Goal: Task Accomplishment & Management: Use online tool/utility

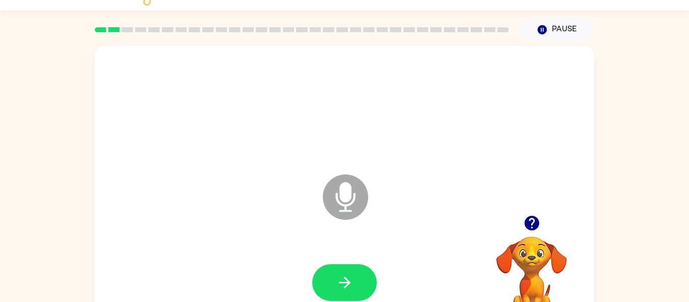
scroll to position [23, 0]
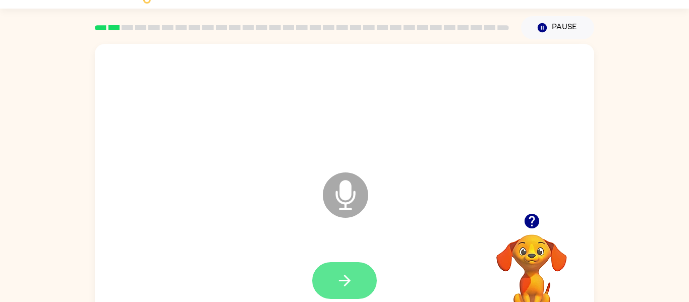
click at [318, 283] on button "button" at bounding box center [344, 280] width 65 height 37
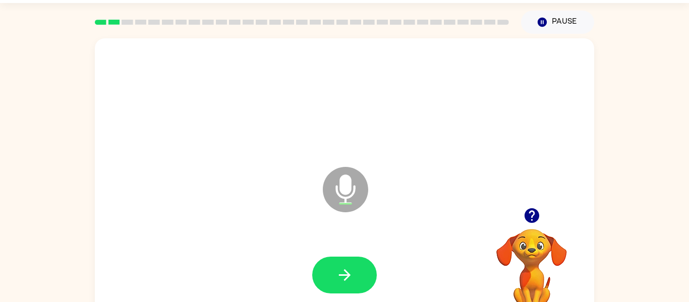
scroll to position [52, 0]
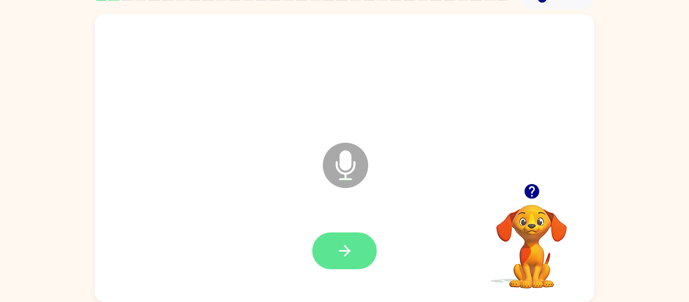
click at [336, 241] on button "button" at bounding box center [344, 251] width 65 height 37
click at [348, 257] on icon "button" at bounding box center [345, 251] width 18 height 18
click at [338, 264] on button "button" at bounding box center [344, 251] width 65 height 37
click at [341, 245] on icon "button" at bounding box center [345, 251] width 18 height 18
click at [330, 260] on button "button" at bounding box center [344, 251] width 65 height 37
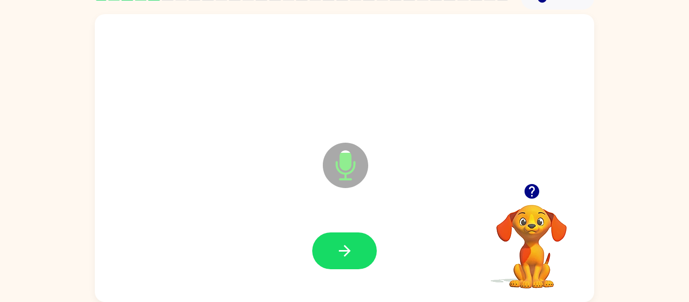
click at [330, 261] on button "button" at bounding box center [344, 251] width 65 height 37
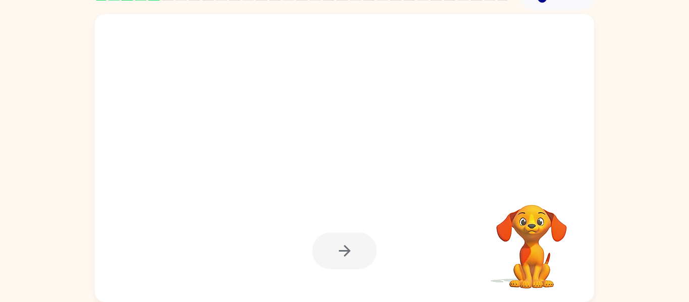
click at [353, 260] on div at bounding box center [344, 251] width 65 height 37
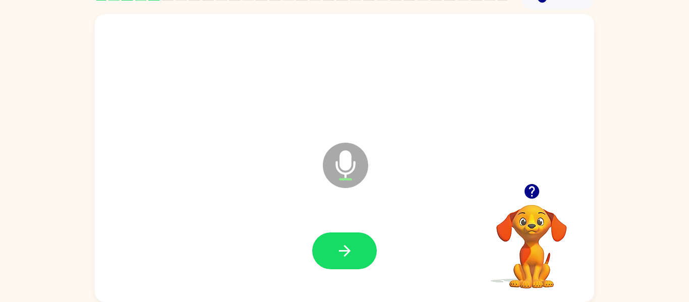
click at [353, 260] on button "button" at bounding box center [344, 251] width 65 height 37
click at [353, 260] on div at bounding box center [344, 251] width 65 height 37
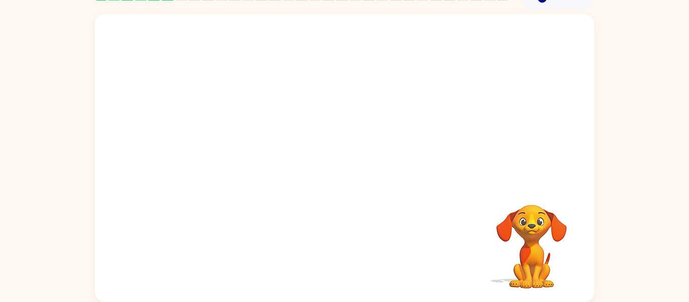
click at [353, 260] on div at bounding box center [344, 251] width 479 height 83
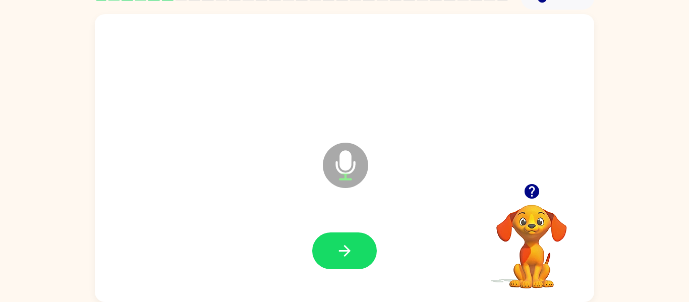
click at [353, 260] on button "button" at bounding box center [344, 251] width 65 height 37
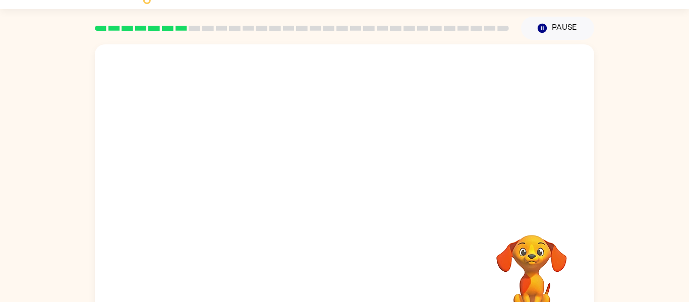
scroll to position [0, 0]
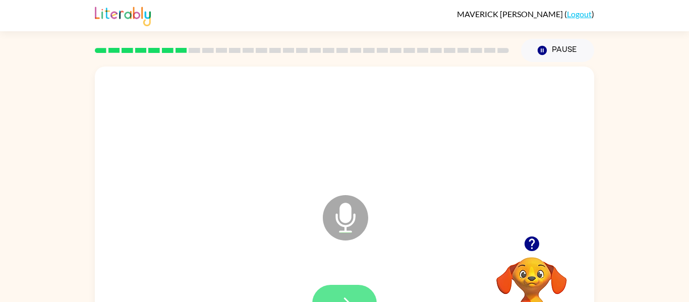
click at [343, 295] on icon "button" at bounding box center [345, 304] width 18 height 18
click at [351, 288] on button "button" at bounding box center [344, 303] width 65 height 37
click at [343, 290] on button "button" at bounding box center [344, 303] width 65 height 37
click at [348, 289] on button "button" at bounding box center [344, 303] width 65 height 37
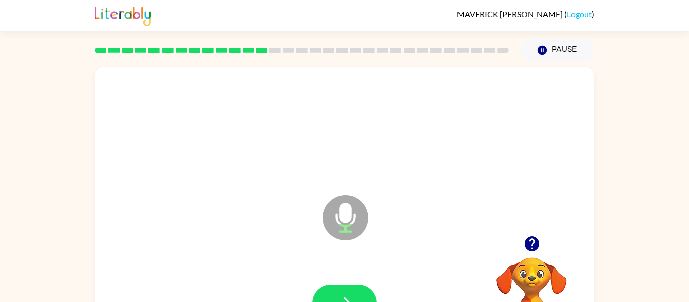
click at [348, 288] on button "button" at bounding box center [344, 303] width 65 height 37
click at [326, 285] on div at bounding box center [344, 303] width 65 height 37
click at [328, 298] on button "button" at bounding box center [344, 303] width 65 height 37
click at [347, 290] on button "button" at bounding box center [344, 303] width 65 height 37
click at [348, 291] on button "button" at bounding box center [344, 303] width 65 height 37
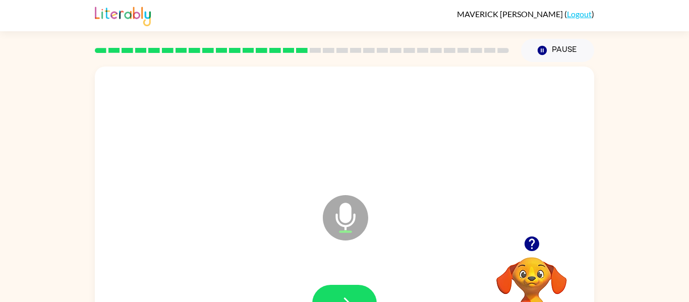
click at [348, 291] on button "button" at bounding box center [344, 303] width 65 height 37
click at [352, 292] on button "button" at bounding box center [344, 303] width 65 height 37
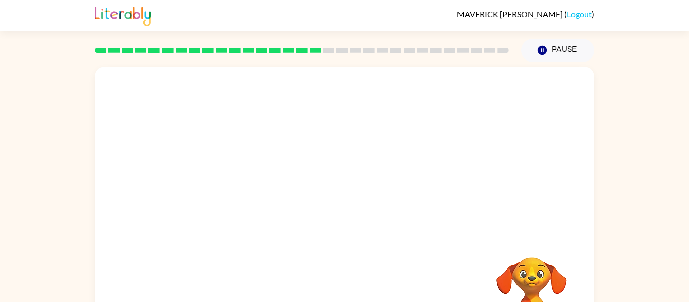
click at [352, 292] on div at bounding box center [344, 303] width 479 height 83
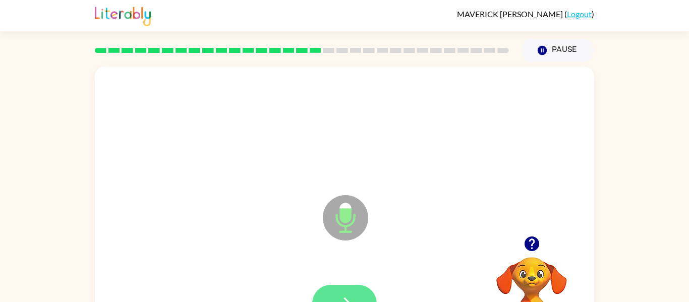
click at [351, 293] on button "button" at bounding box center [344, 303] width 65 height 37
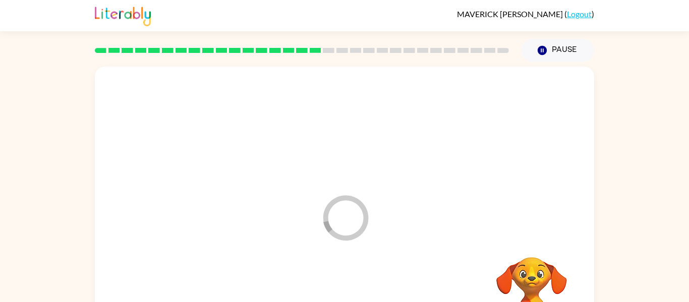
click at [351, 293] on div at bounding box center [344, 303] width 479 height 83
click at [353, 292] on div at bounding box center [344, 303] width 65 height 37
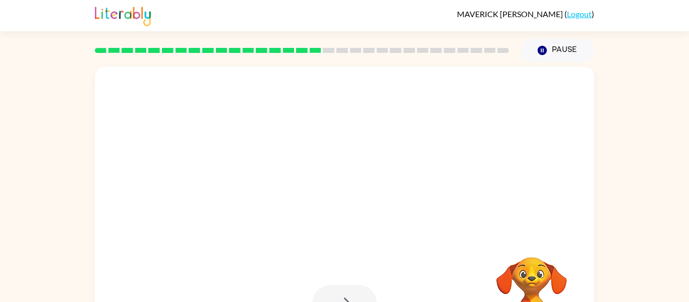
click at [353, 292] on div at bounding box center [344, 303] width 65 height 37
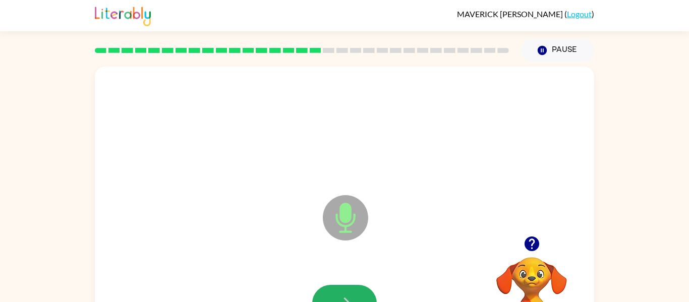
click at [349, 285] on button "button" at bounding box center [344, 303] width 65 height 37
click at [342, 292] on button "button" at bounding box center [344, 303] width 65 height 37
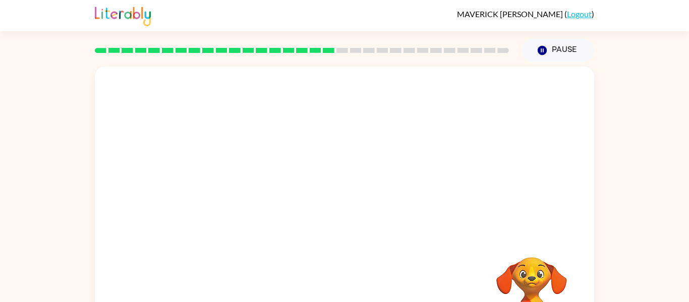
click at [531, 287] on video "Your browser must support playing .mp4 files to use Literably. Please try using…" at bounding box center [531, 292] width 101 height 101
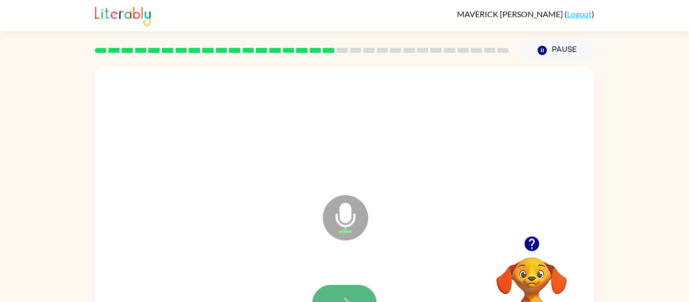
click at [344, 286] on button "button" at bounding box center [344, 303] width 65 height 37
click at [348, 295] on icon "button" at bounding box center [345, 304] width 18 height 18
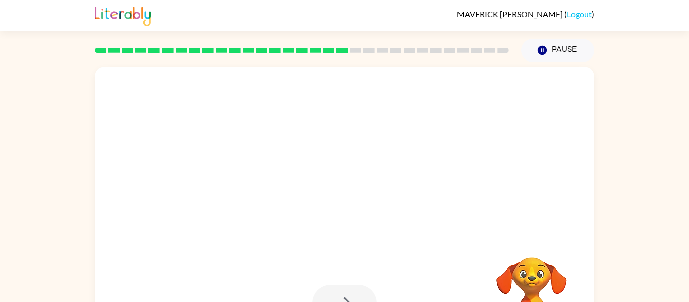
click at [348, 295] on div at bounding box center [344, 303] width 65 height 37
click at [349, 296] on div at bounding box center [344, 303] width 65 height 37
click at [556, 44] on button "Pause Pause" at bounding box center [557, 50] width 73 height 23
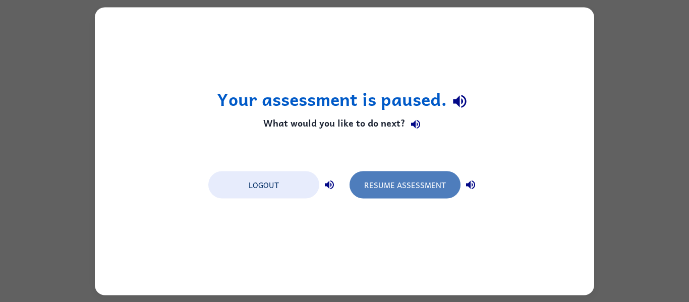
click at [384, 185] on button "Resume Assessment" at bounding box center [405, 184] width 111 height 27
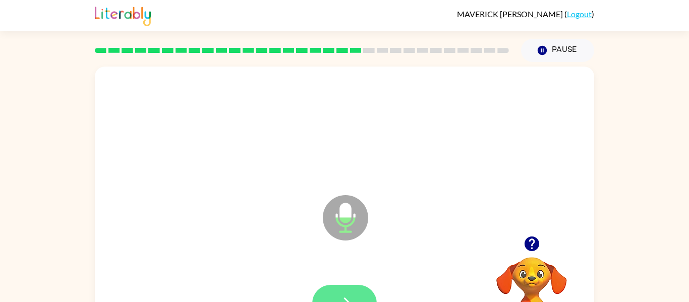
click at [355, 298] on button "button" at bounding box center [344, 303] width 65 height 37
click at [355, 297] on button "button" at bounding box center [344, 303] width 65 height 37
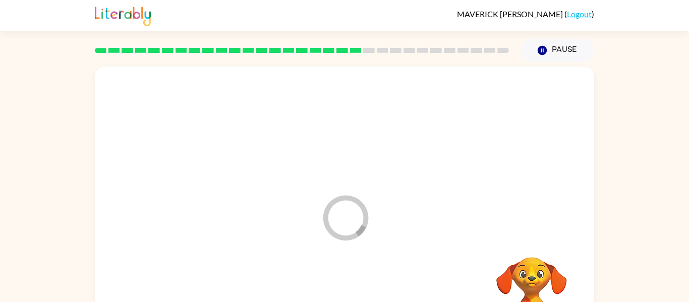
click at [355, 297] on div at bounding box center [344, 303] width 479 height 83
click at [355, 297] on div at bounding box center [344, 303] width 65 height 37
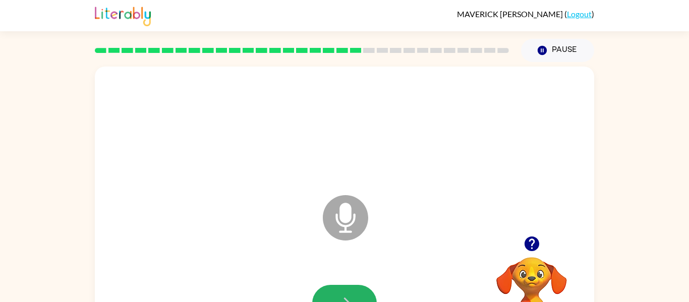
click at [350, 296] on icon "button" at bounding box center [345, 304] width 18 height 18
click at [350, 297] on icon "button" at bounding box center [345, 304] width 18 height 18
click at [344, 288] on button "button" at bounding box center [344, 303] width 65 height 37
click at [346, 287] on button "button" at bounding box center [344, 303] width 65 height 37
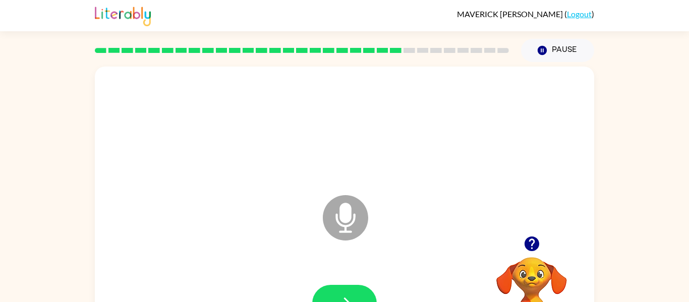
click at [536, 247] on icon "button" at bounding box center [531, 244] width 15 height 15
click at [338, 290] on button "button" at bounding box center [344, 303] width 65 height 37
click at [331, 291] on button "button" at bounding box center [344, 303] width 65 height 37
click at [346, 296] on icon "button" at bounding box center [345, 304] width 18 height 18
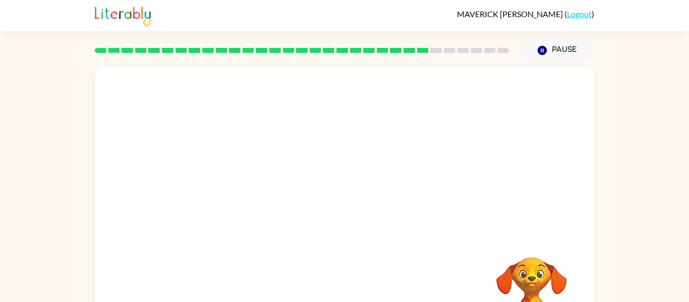
click at [395, 282] on div "Your browser must support playing .mp4 files to use Literably. Please try using…" at bounding box center [345, 211] width 500 height 288
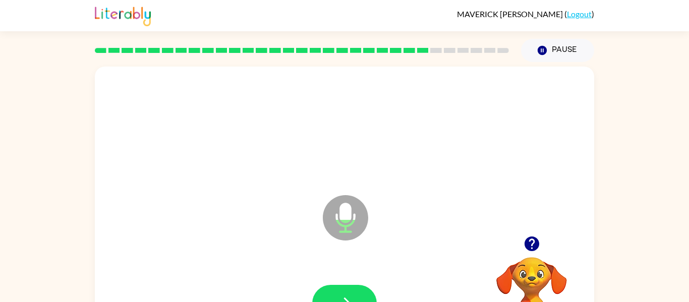
click at [379, 282] on div at bounding box center [344, 303] width 479 height 83
click at [367, 293] on button "button" at bounding box center [344, 303] width 65 height 37
click at [366, 295] on button "button" at bounding box center [344, 303] width 65 height 37
click at [354, 294] on button "button" at bounding box center [344, 303] width 65 height 37
click at [352, 289] on button "button" at bounding box center [344, 303] width 65 height 37
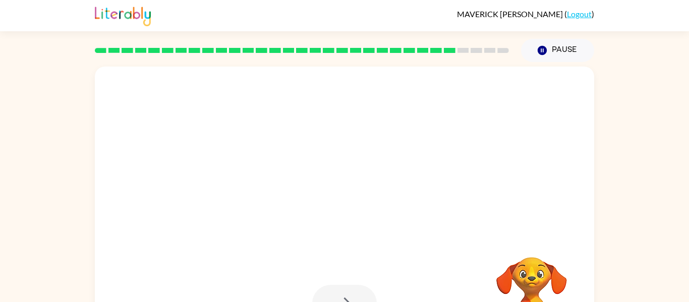
click at [492, 52] on rect at bounding box center [490, 50] width 12 height 5
click at [498, 51] on rect at bounding box center [504, 50] width 12 height 5
click at [532, 282] on video "Your browser must support playing .mp4 files to use Literably. Please try using…" at bounding box center [531, 292] width 101 height 101
click at [448, 232] on div at bounding box center [345, 211] width 500 height 288
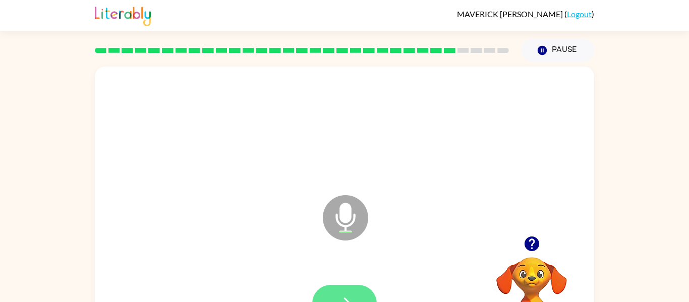
click at [367, 300] on button "button" at bounding box center [344, 303] width 65 height 37
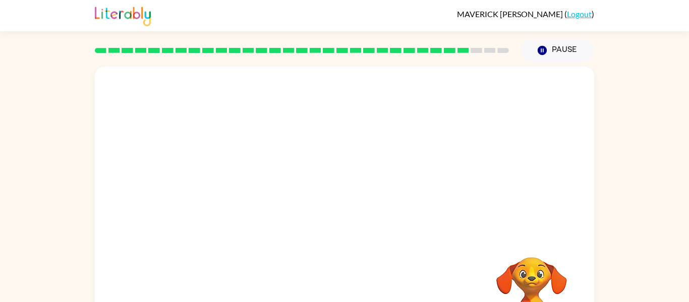
scroll to position [52, 0]
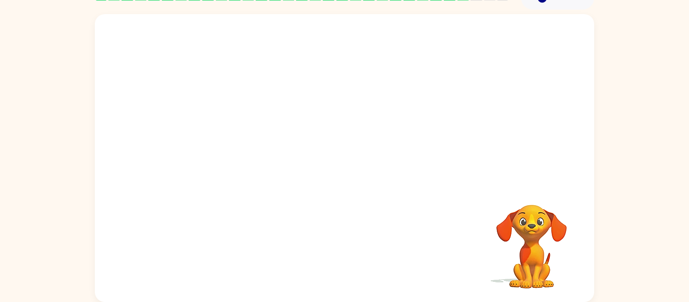
click at [524, 219] on video "Your browser must support playing .mp4 files to use Literably. Please try using…" at bounding box center [531, 239] width 101 height 101
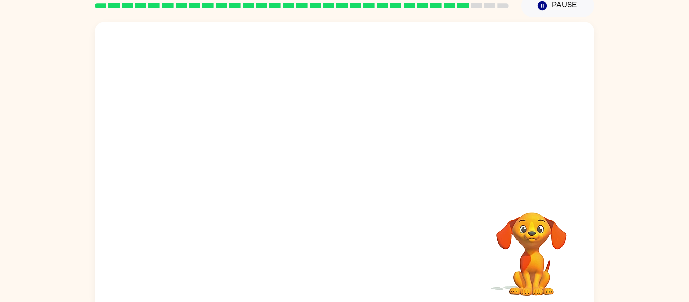
click at [421, 288] on div at bounding box center [344, 259] width 479 height 83
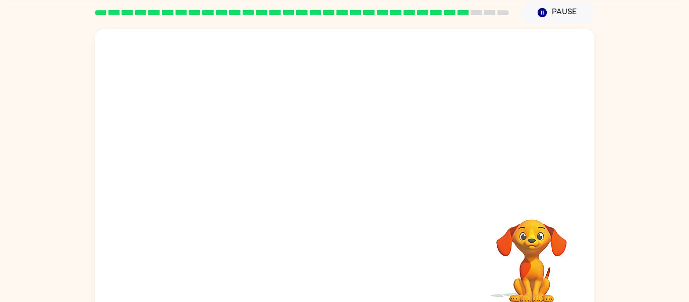
click at [421, 295] on div at bounding box center [344, 266] width 479 height 83
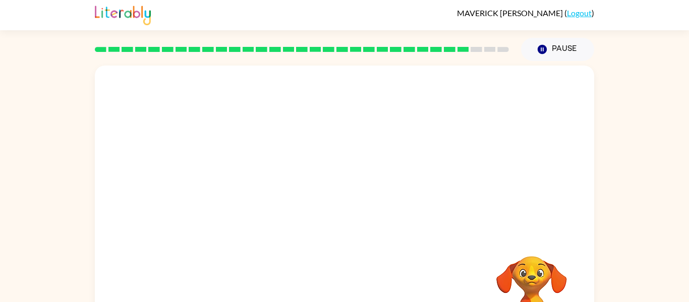
scroll to position [0, 0]
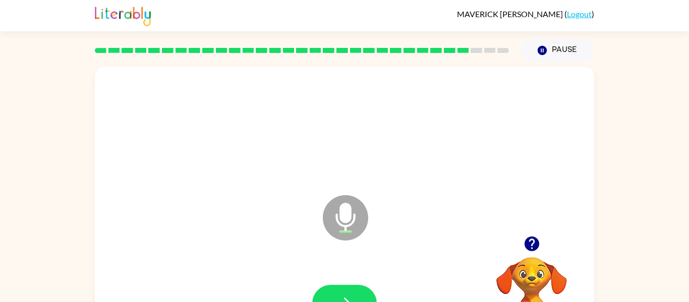
click at [331, 284] on div at bounding box center [344, 303] width 479 height 83
click at [334, 286] on button "button" at bounding box center [344, 303] width 65 height 37
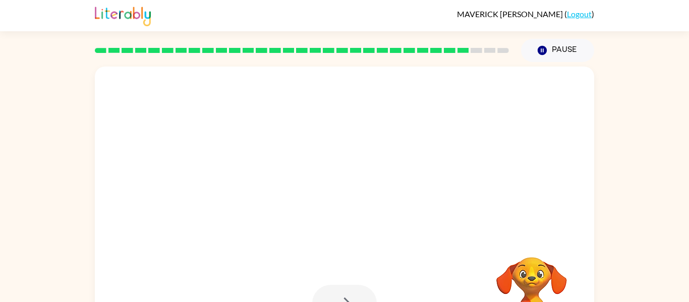
click at [332, 300] on div at bounding box center [344, 303] width 65 height 37
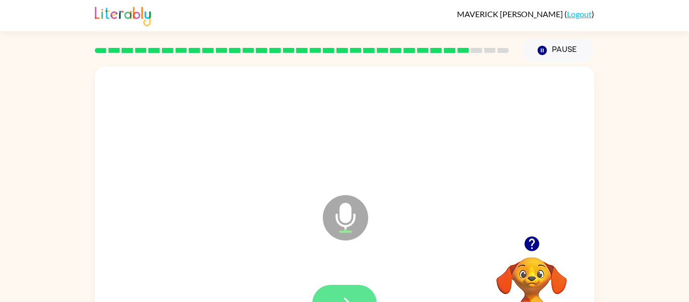
click at [332, 300] on button "button" at bounding box center [344, 303] width 65 height 37
click at [326, 297] on button "button" at bounding box center [344, 303] width 65 height 37
click at [341, 286] on button "button" at bounding box center [344, 303] width 65 height 37
click at [362, 286] on button "button" at bounding box center [344, 303] width 65 height 37
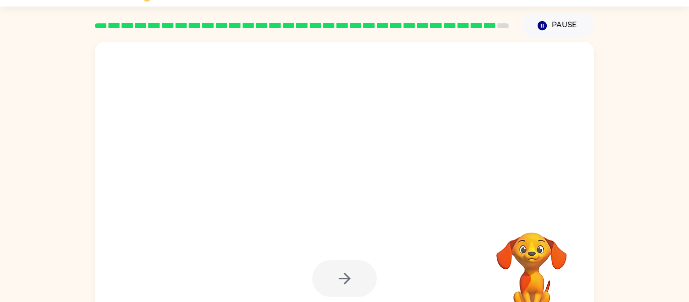
scroll to position [52, 0]
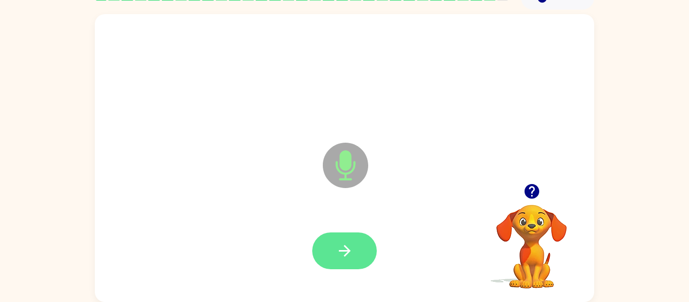
click at [356, 251] on button "button" at bounding box center [344, 251] width 65 height 37
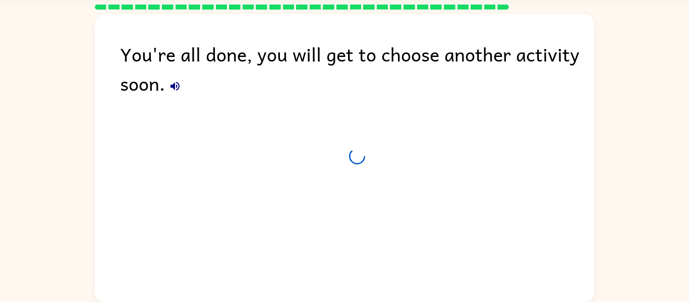
scroll to position [34, 0]
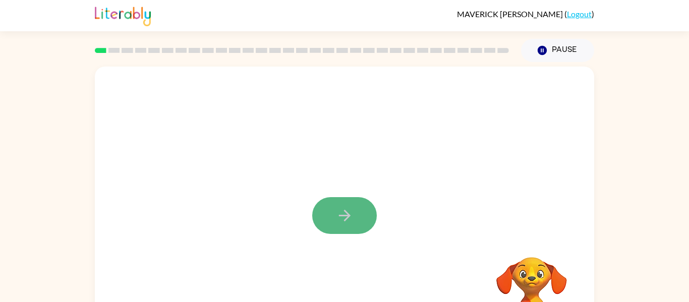
click at [358, 200] on button "button" at bounding box center [344, 215] width 65 height 37
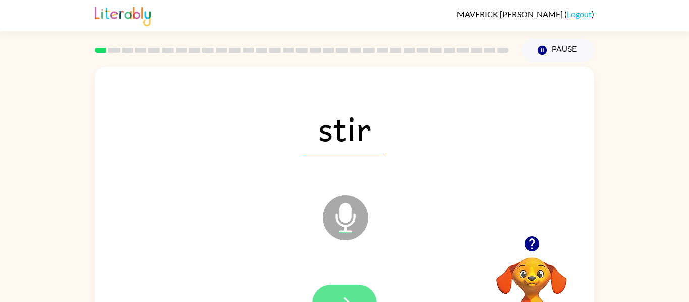
click at [343, 299] on icon "button" at bounding box center [345, 304] width 18 height 18
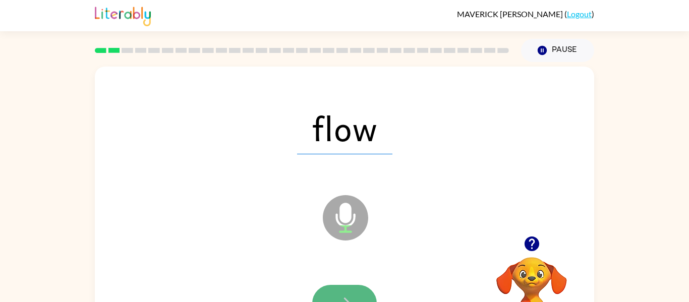
click at [332, 296] on button "button" at bounding box center [344, 303] width 65 height 37
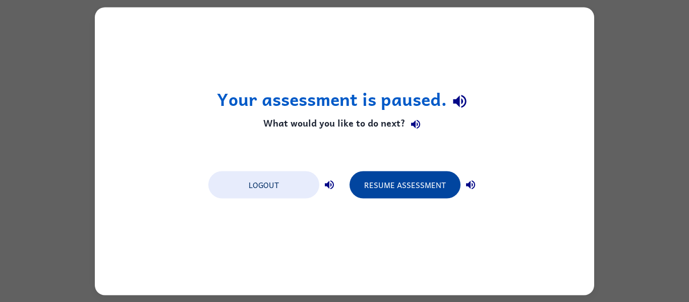
click at [456, 186] on button "Resume Assessment" at bounding box center [405, 184] width 111 height 27
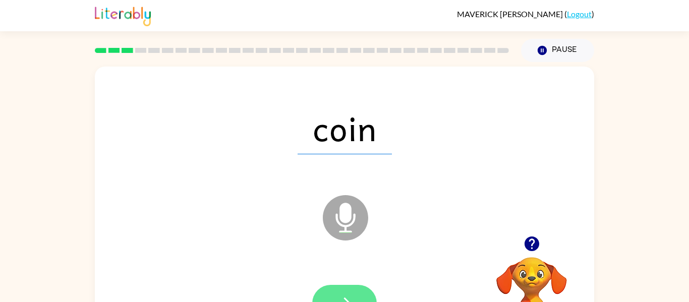
click at [343, 289] on button "button" at bounding box center [344, 303] width 65 height 37
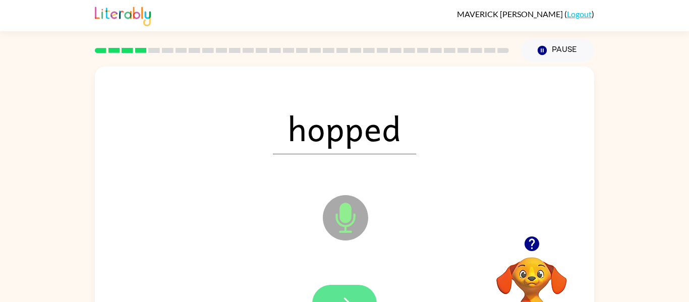
click at [367, 298] on button "button" at bounding box center [344, 303] width 65 height 37
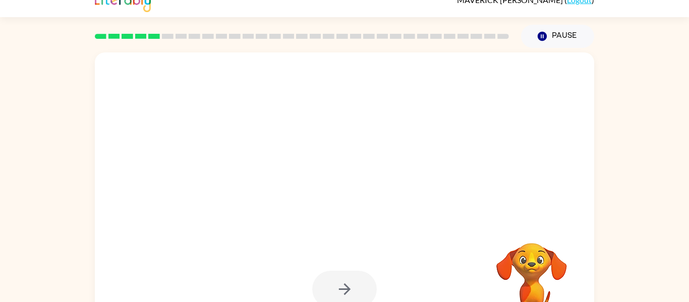
scroll to position [52, 0]
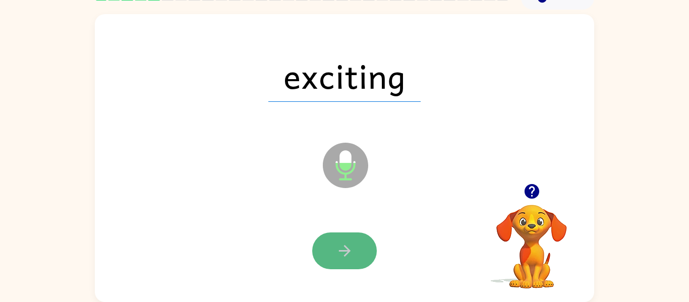
click at [344, 256] on icon "button" at bounding box center [345, 251] width 18 height 18
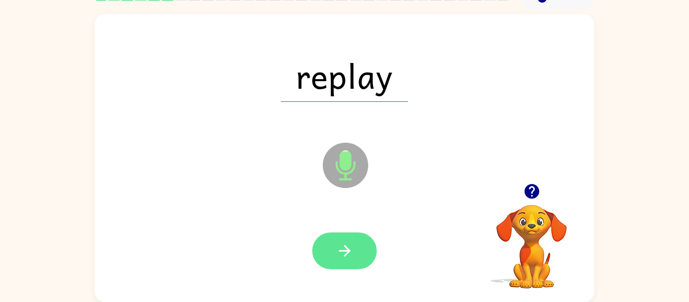
click at [342, 260] on button "button" at bounding box center [344, 251] width 65 height 37
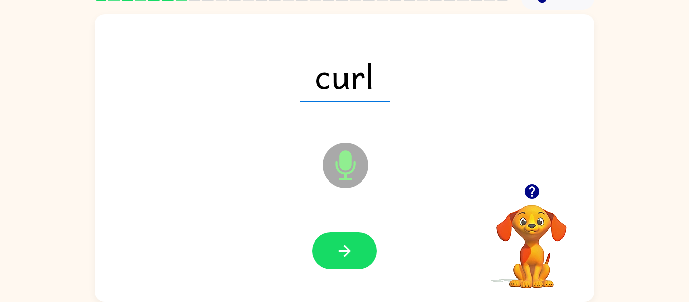
click at [358, 243] on button "button" at bounding box center [344, 251] width 65 height 37
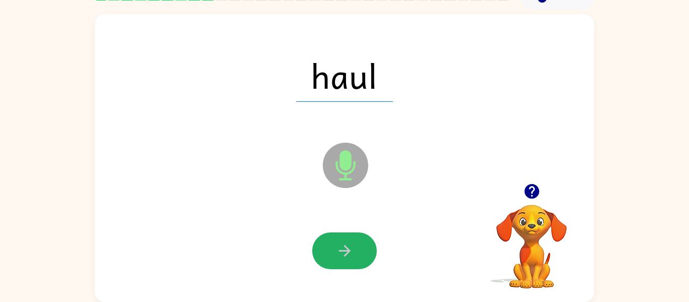
click at [358, 243] on button "button" at bounding box center [344, 251] width 65 height 37
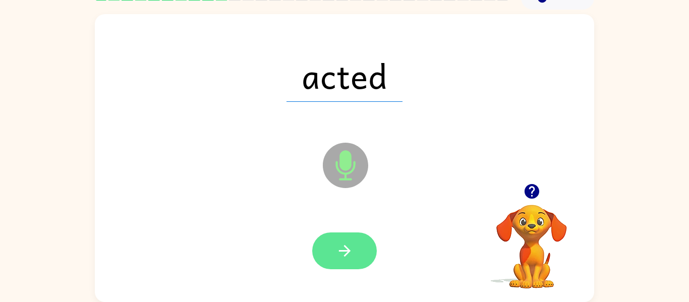
click at [347, 253] on icon "button" at bounding box center [345, 251] width 12 height 12
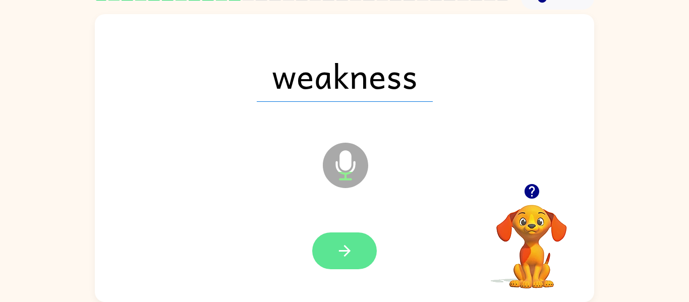
click at [341, 251] on icon "button" at bounding box center [345, 251] width 12 height 12
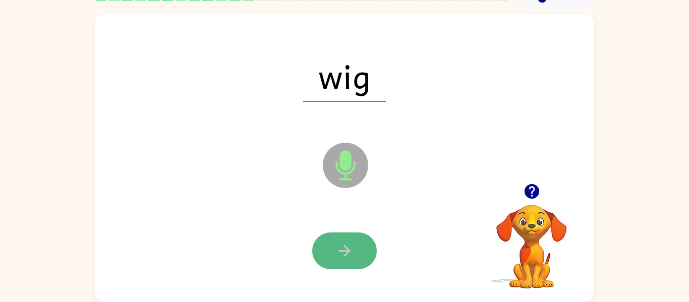
click at [343, 248] on icon "button" at bounding box center [345, 251] width 18 height 18
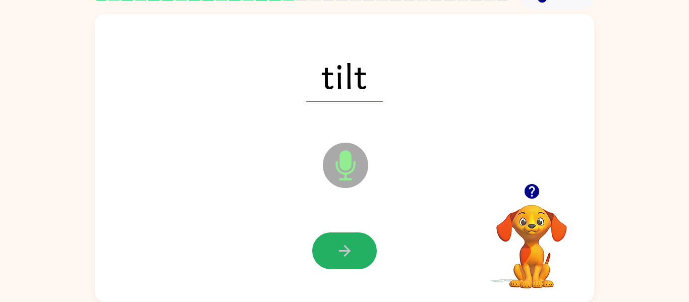
click at [343, 251] on icon "button" at bounding box center [345, 251] width 12 height 12
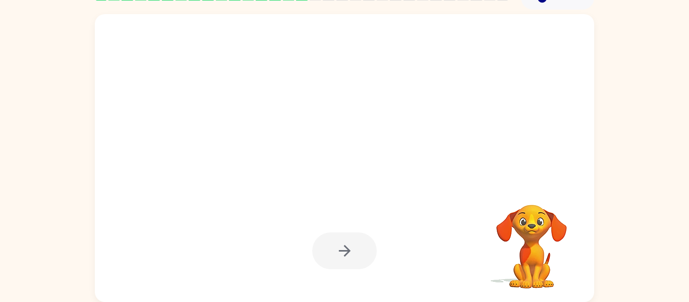
click at [343, 251] on div at bounding box center [344, 251] width 65 height 37
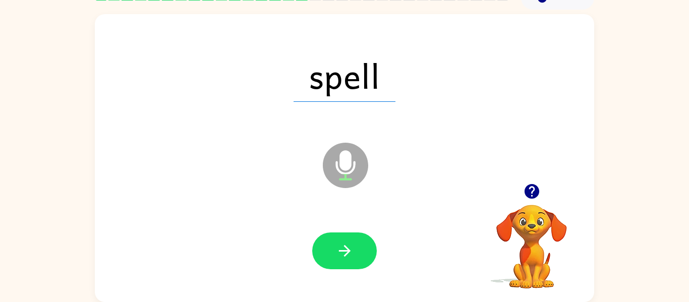
click at [343, 251] on icon "button" at bounding box center [345, 251] width 12 height 12
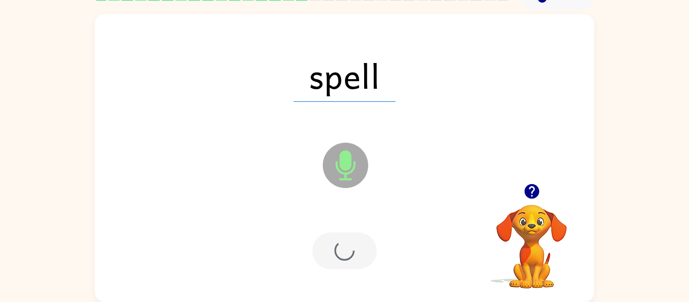
click at [343, 251] on div at bounding box center [344, 251] width 65 height 37
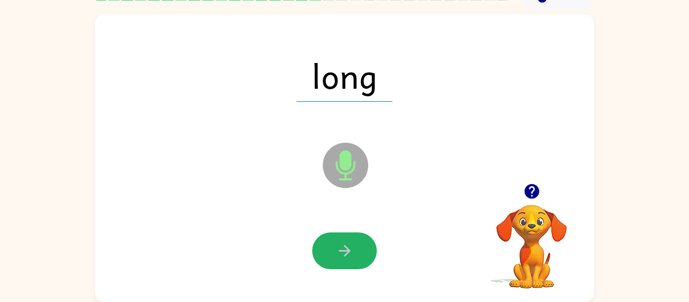
click at [343, 251] on icon "button" at bounding box center [345, 251] width 12 height 12
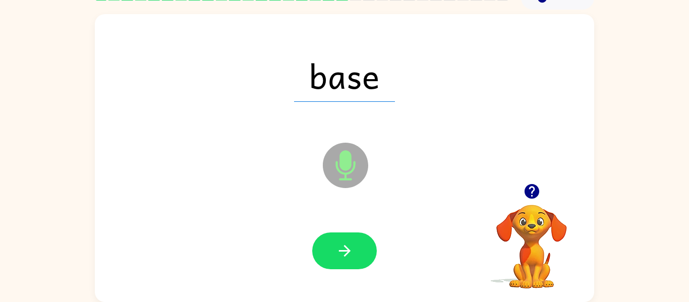
click at [354, 218] on div at bounding box center [344, 251] width 479 height 83
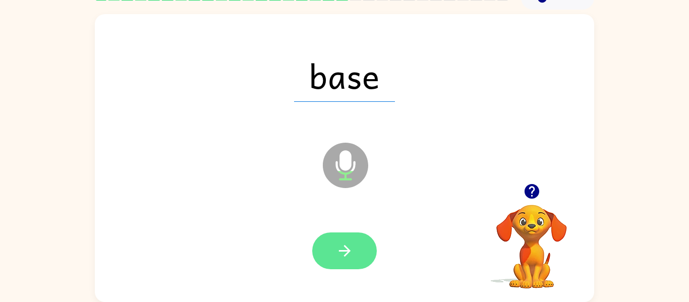
click at [332, 238] on button "button" at bounding box center [344, 251] width 65 height 37
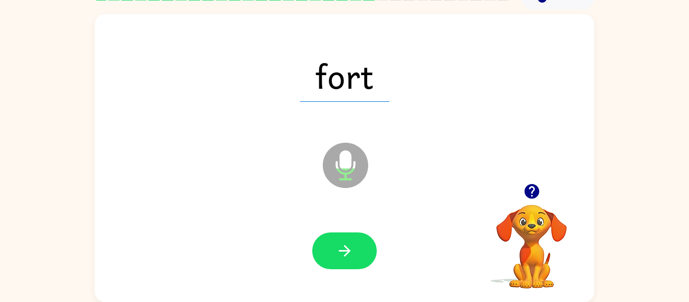
click at [332, 238] on button "button" at bounding box center [344, 251] width 65 height 37
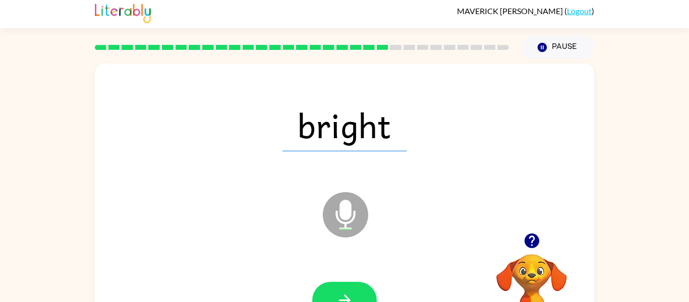
scroll to position [0, 0]
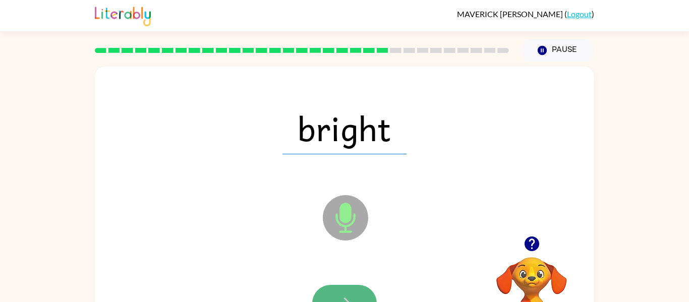
click at [351, 294] on button "button" at bounding box center [344, 303] width 65 height 37
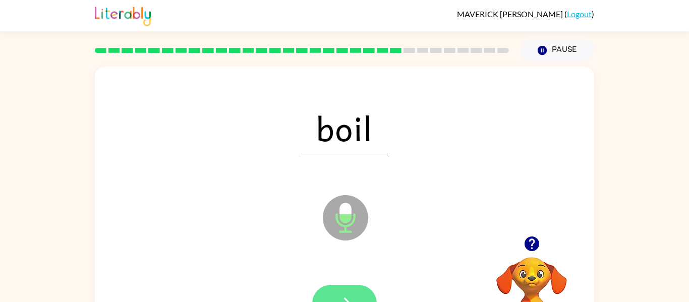
click at [342, 288] on button "button" at bounding box center [344, 303] width 65 height 37
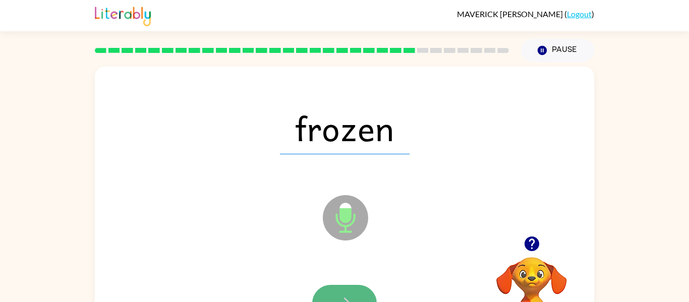
click at [343, 293] on button "button" at bounding box center [344, 303] width 65 height 37
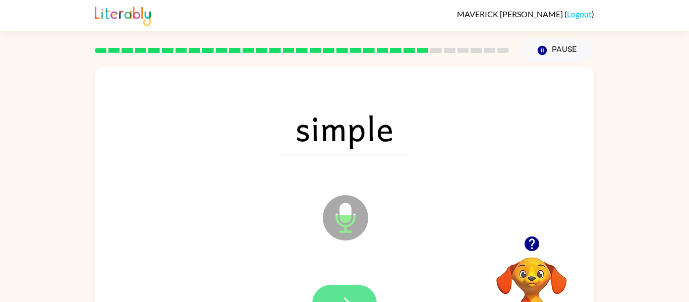
click at [344, 293] on button "button" at bounding box center [344, 303] width 65 height 37
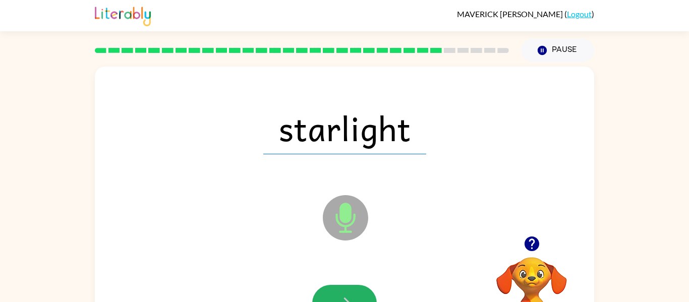
click at [344, 293] on button "button" at bounding box center [344, 303] width 65 height 37
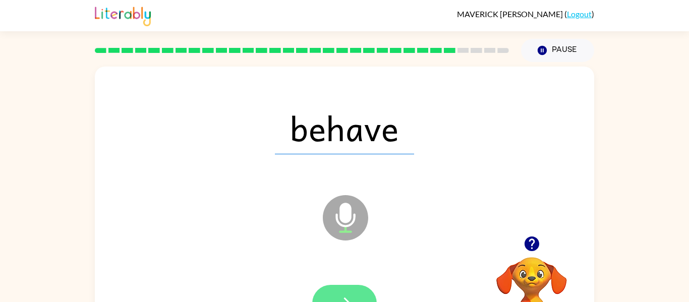
click at [358, 287] on button "button" at bounding box center [344, 303] width 65 height 37
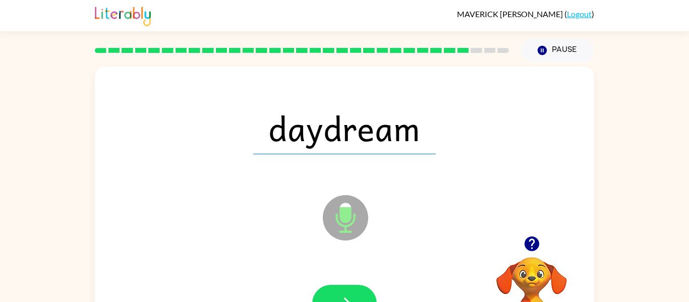
click at [363, 281] on div at bounding box center [344, 303] width 479 height 83
click at [346, 289] on button "button" at bounding box center [344, 303] width 65 height 37
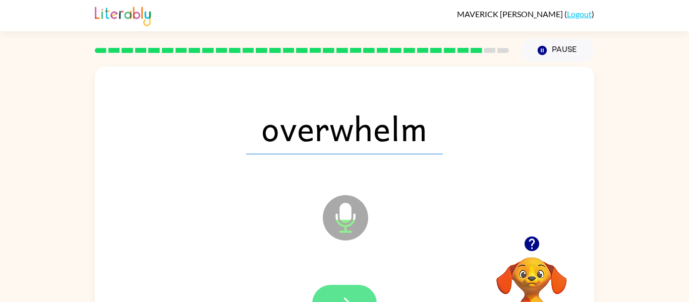
click at [356, 287] on button "button" at bounding box center [344, 303] width 65 height 37
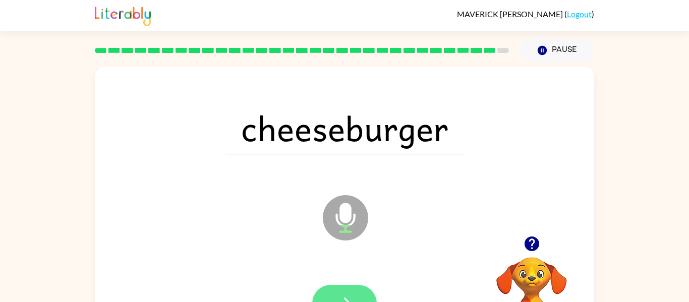
click at [333, 293] on button "button" at bounding box center [344, 303] width 65 height 37
click at [333, 292] on div at bounding box center [344, 303] width 65 height 37
